Goal: Complete application form: Complete application form

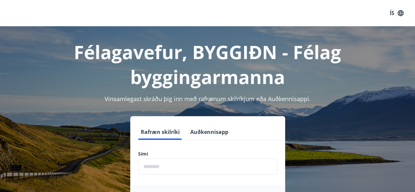
scroll to position [81, 0]
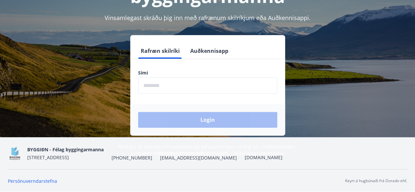
click at [161, 83] on input "phone" at bounding box center [207, 85] width 139 height 16
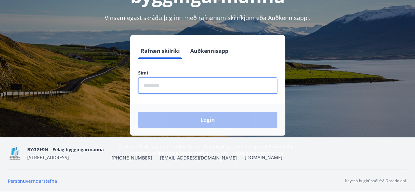
type input "********"
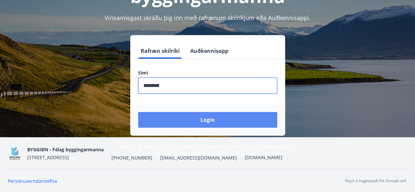
click at [194, 118] on button "Login" at bounding box center [207, 120] width 139 height 16
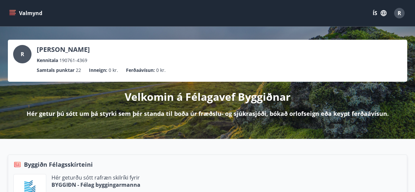
scroll to position [98, 0]
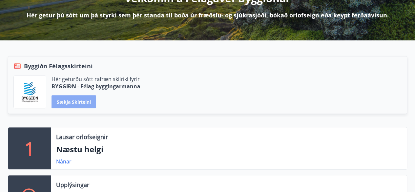
click at [81, 103] on button "Sækja skírteini" at bounding box center [74, 101] width 45 height 13
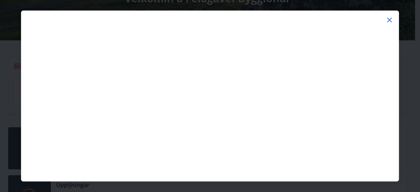
click at [389, 16] on icon at bounding box center [390, 20] width 8 height 8
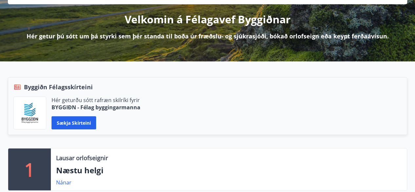
scroll to position [0, 0]
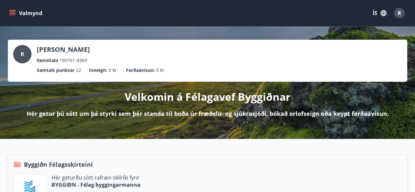
click at [13, 13] on icon "menu" at bounding box center [12, 13] width 7 height 7
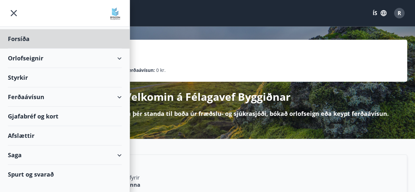
click at [25, 49] on div "Styrkir" at bounding box center [65, 38] width 114 height 19
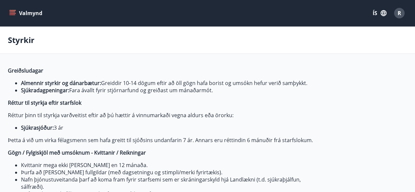
type input "***"
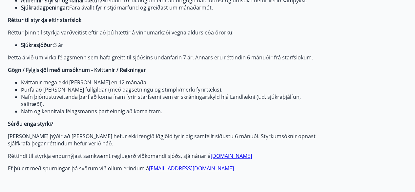
scroll to position [98, 0]
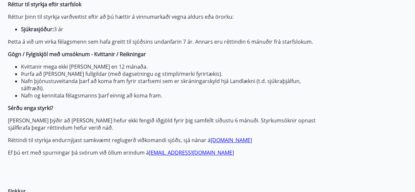
click at [222, 142] on link "[DOMAIN_NAME]" at bounding box center [231, 139] width 41 height 7
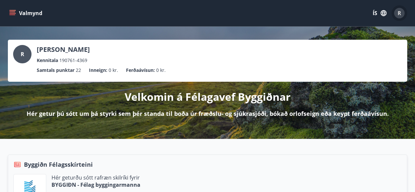
click at [401, 15] on div "R" at bounding box center [399, 13] width 10 height 10
click at [11, 13] on icon "menu" at bounding box center [13, 13] width 7 height 1
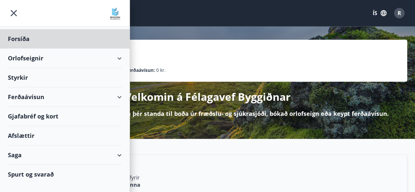
click at [21, 49] on div "Styrkir" at bounding box center [65, 38] width 114 height 19
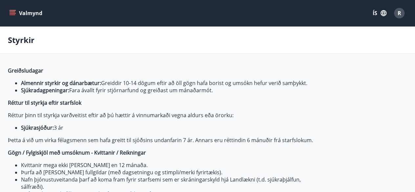
type input "***"
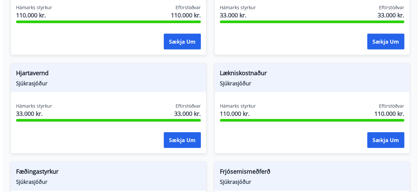
scroll to position [656, 0]
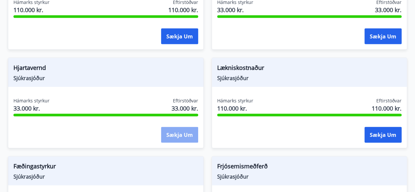
click at [181, 135] on button "Sækja um" at bounding box center [179, 135] width 37 height 16
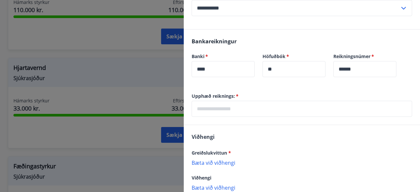
scroll to position [229, 0]
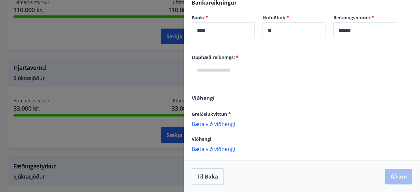
click at [238, 72] on input "text" at bounding box center [302, 70] width 220 height 16
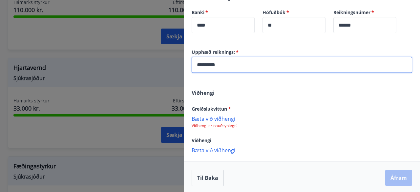
scroll to position [236, 0]
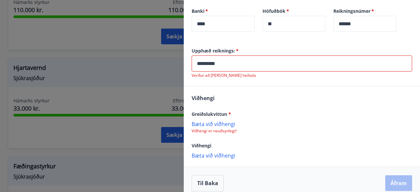
click at [222, 119] on div "Greiðslukvittun * Bæta við viðhengi Viðhengi er nauðsynlegt!" at bounding box center [302, 122] width 220 height 24
click at [219, 123] on p "Bæta við viðhengi" at bounding box center [302, 123] width 220 height 7
click at [232, 65] on input "*********" at bounding box center [302, 63] width 220 height 16
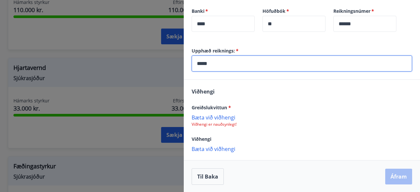
type input "*****"
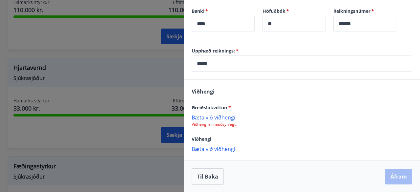
click at [207, 117] on p "Bæta við viðhengi" at bounding box center [302, 117] width 220 height 7
click at [211, 116] on p "Bæta við viðhengi" at bounding box center [302, 117] width 220 height 7
click at [205, 116] on p "Bæta við viðhengi" at bounding box center [302, 117] width 220 height 7
click at [212, 118] on p "Bæta við viðhengi" at bounding box center [302, 117] width 220 height 7
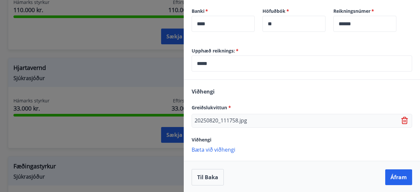
click at [266, 123] on div "20250820_111758.jpg" at bounding box center [302, 121] width 220 height 14
click at [389, 176] on button "Áfram" at bounding box center [398, 177] width 27 height 16
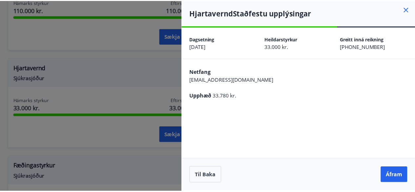
scroll to position [0, 0]
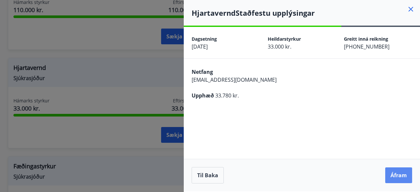
click at [397, 178] on button "Áfram" at bounding box center [398, 175] width 27 height 16
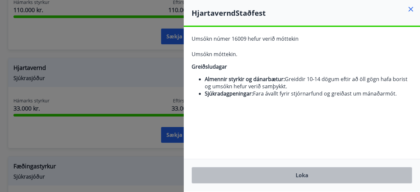
click at [306, 177] on button "Loka" at bounding box center [302, 175] width 220 height 16
